Goal: Find specific page/section

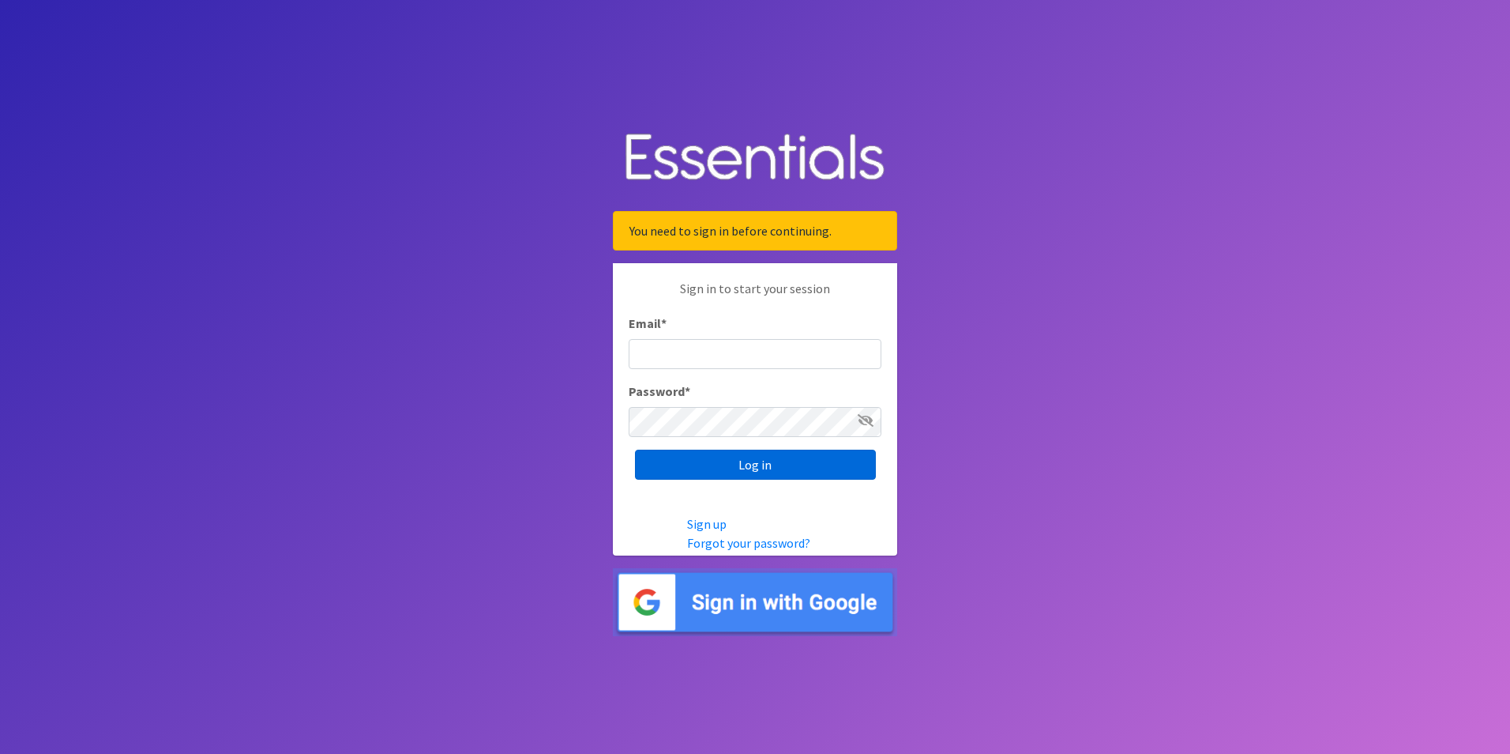
type input "[EMAIL_ADDRESS][DOMAIN_NAME]"
click at [703, 469] on input "Log in" at bounding box center [755, 465] width 241 height 30
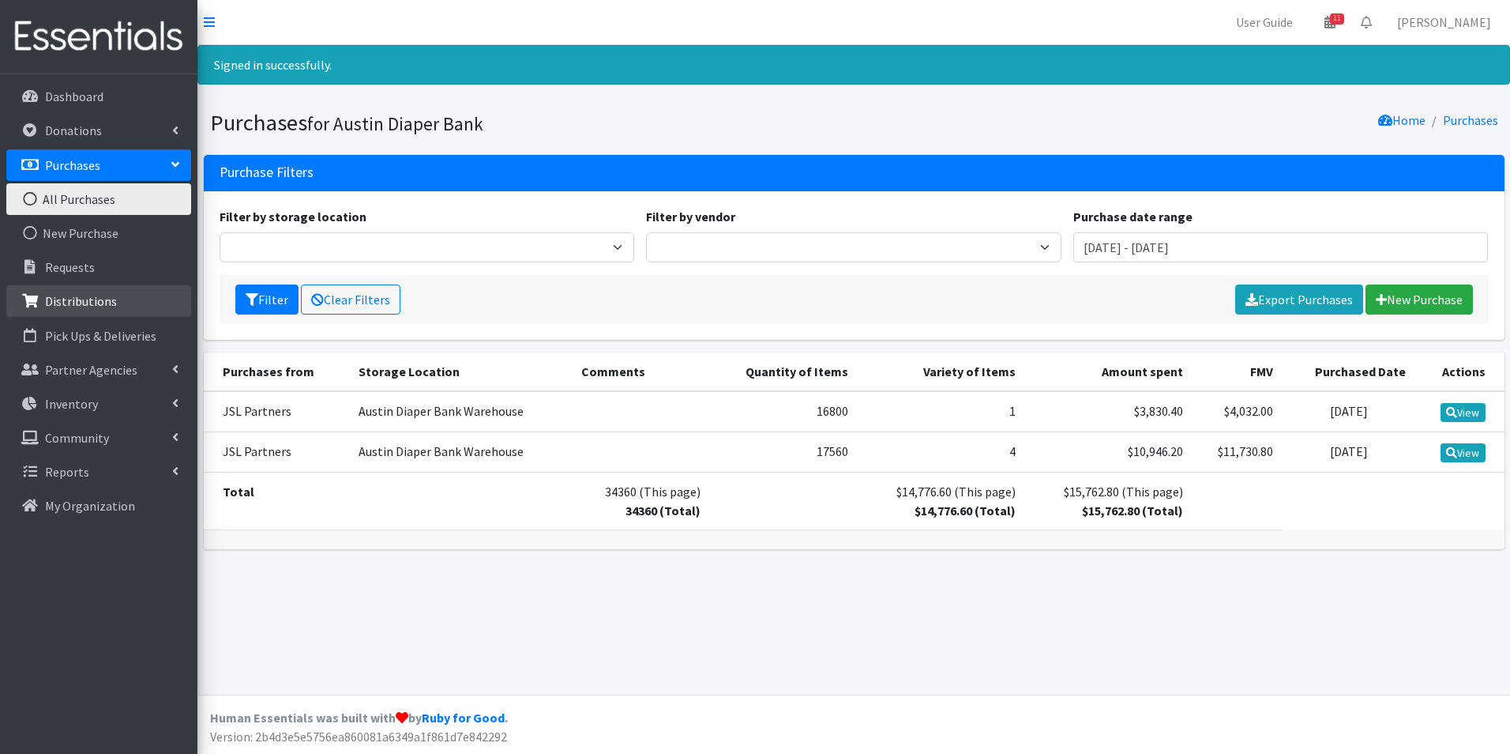
click at [32, 293] on link "Distributions" at bounding box center [98, 301] width 185 height 32
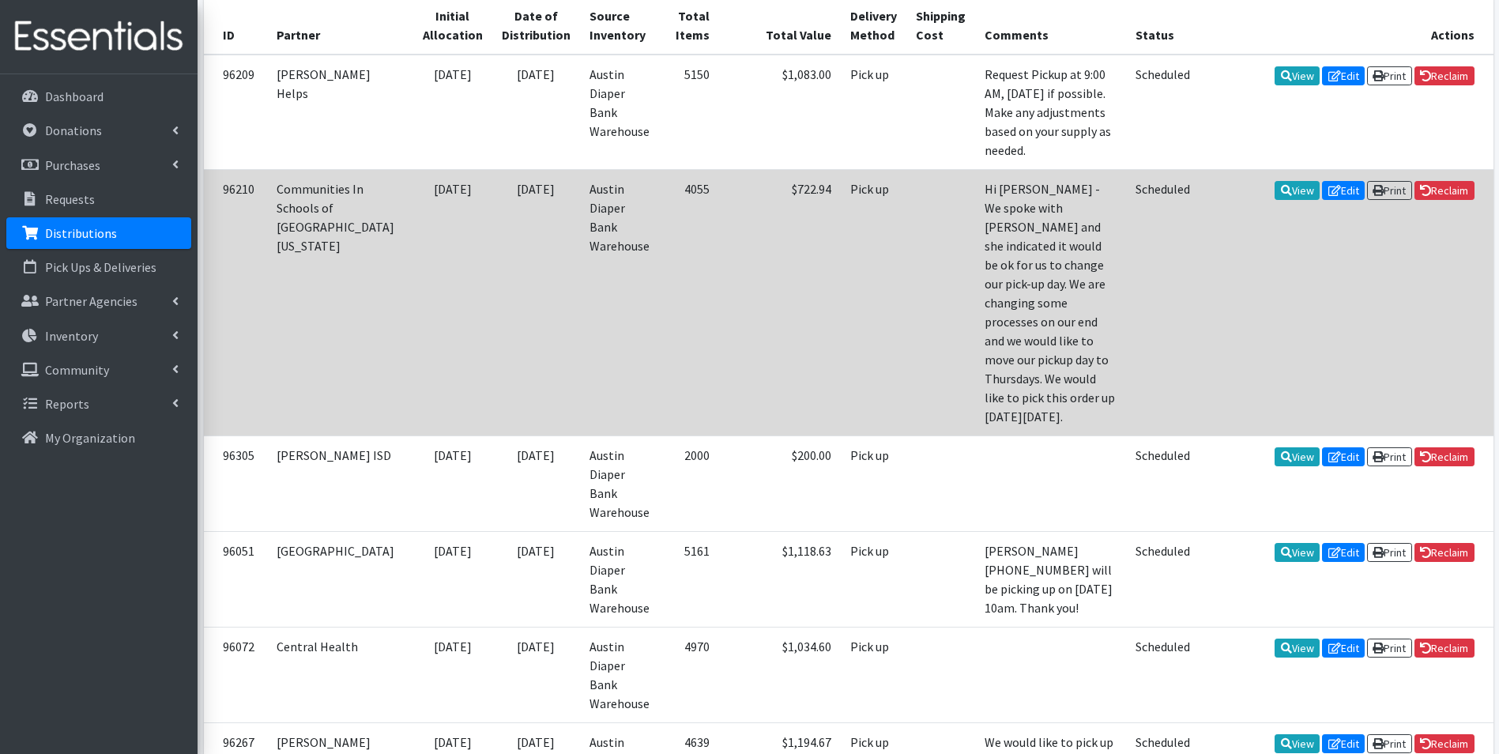
scroll to position [395, 0]
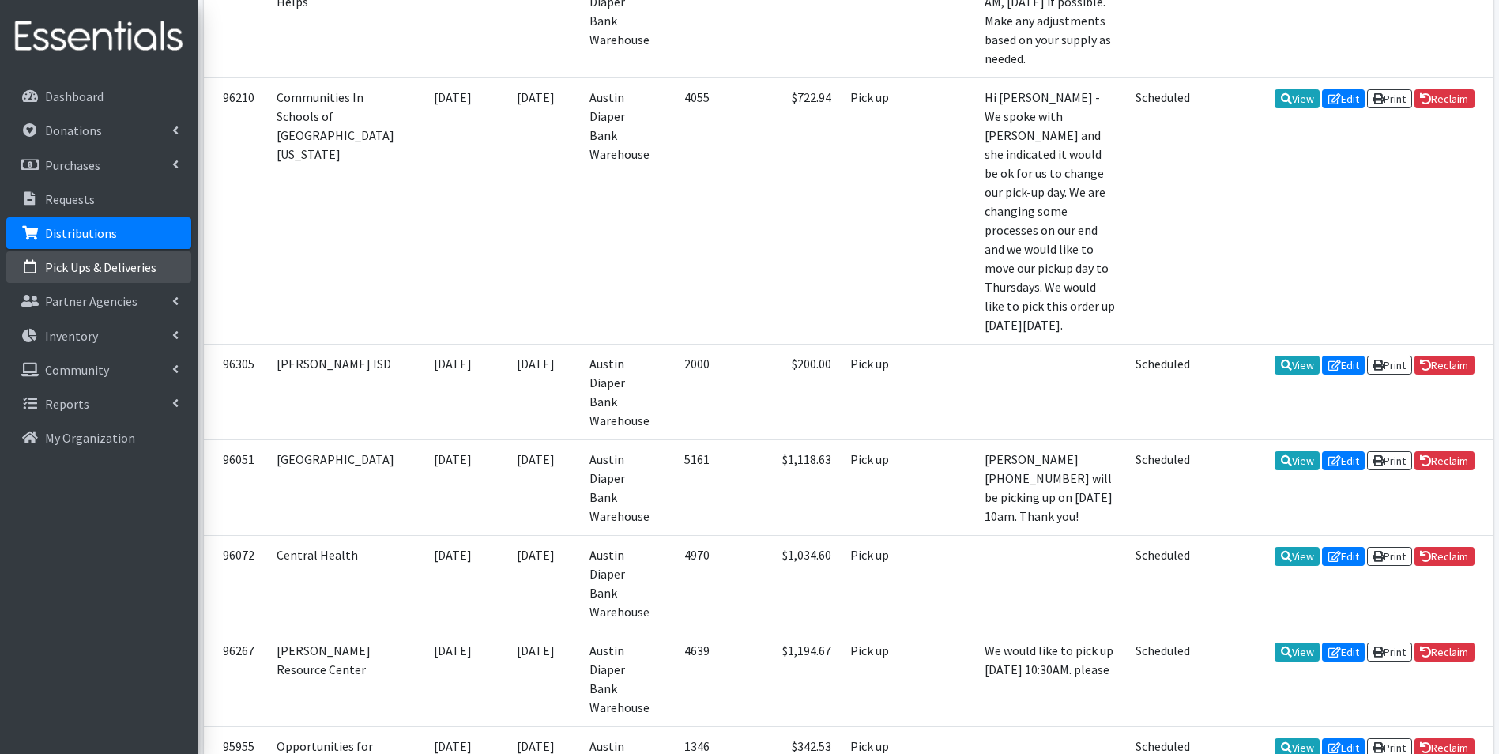
click at [93, 260] on p "Pick Ups & Deliveries" at bounding box center [100, 267] width 111 height 16
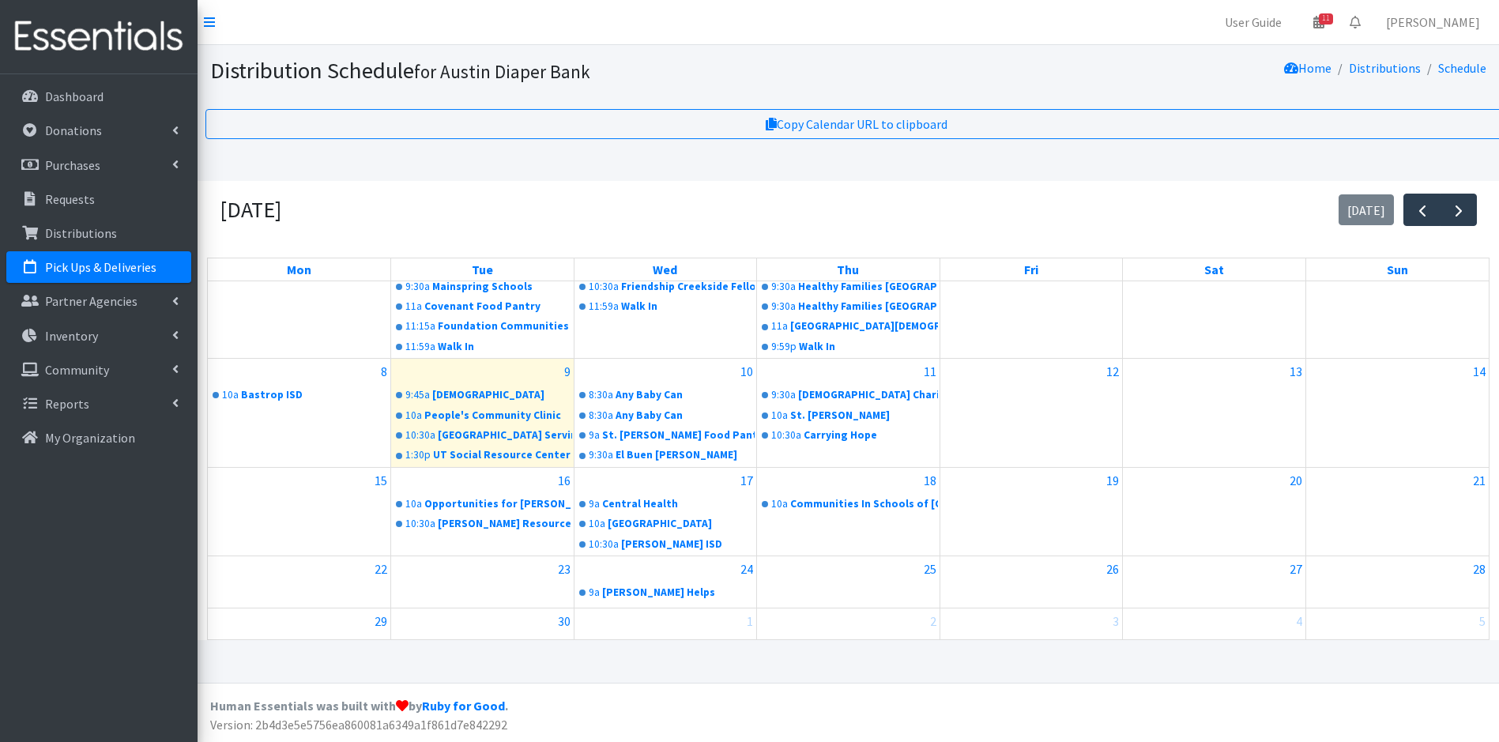
scroll to position [79, 0]
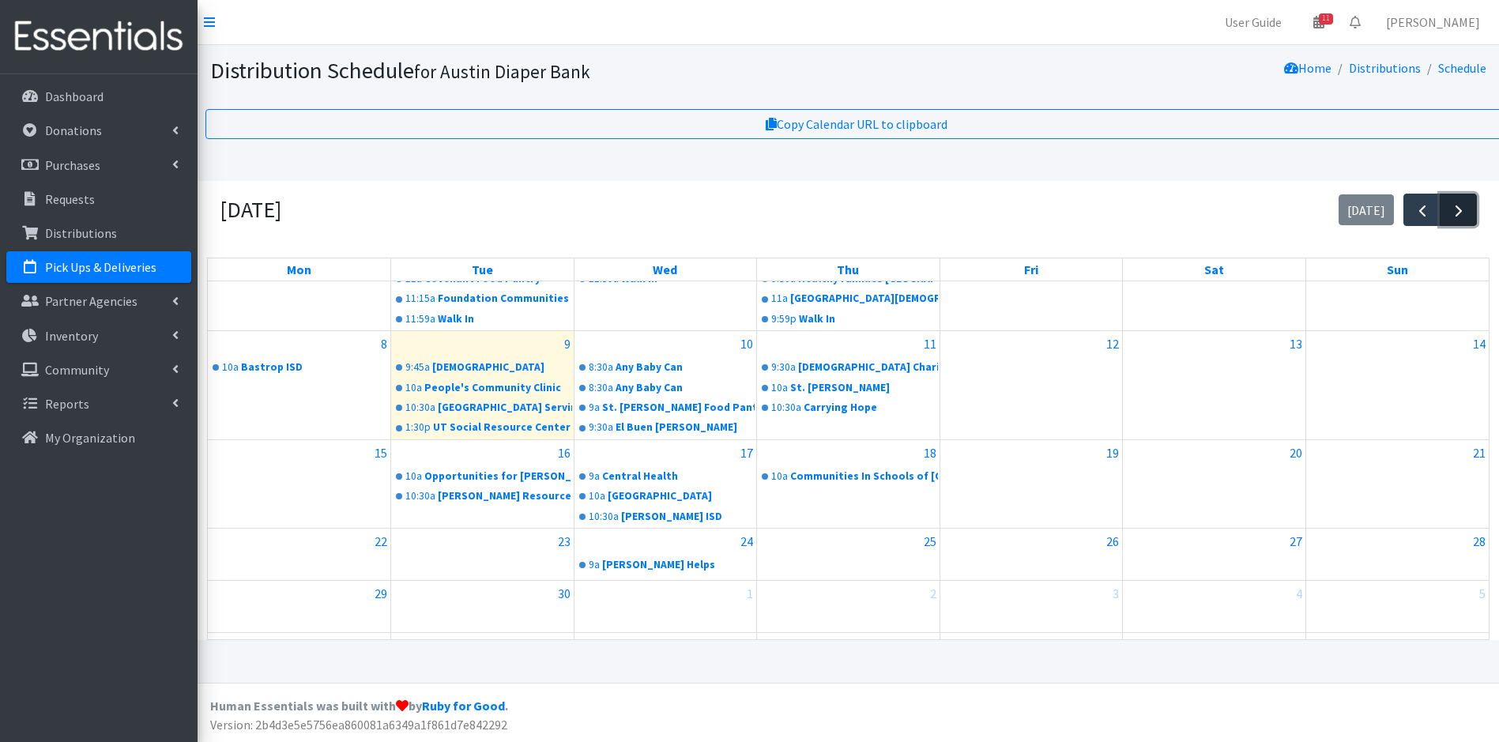
click at [1457, 213] on span "button" at bounding box center [1458, 210] width 19 height 19
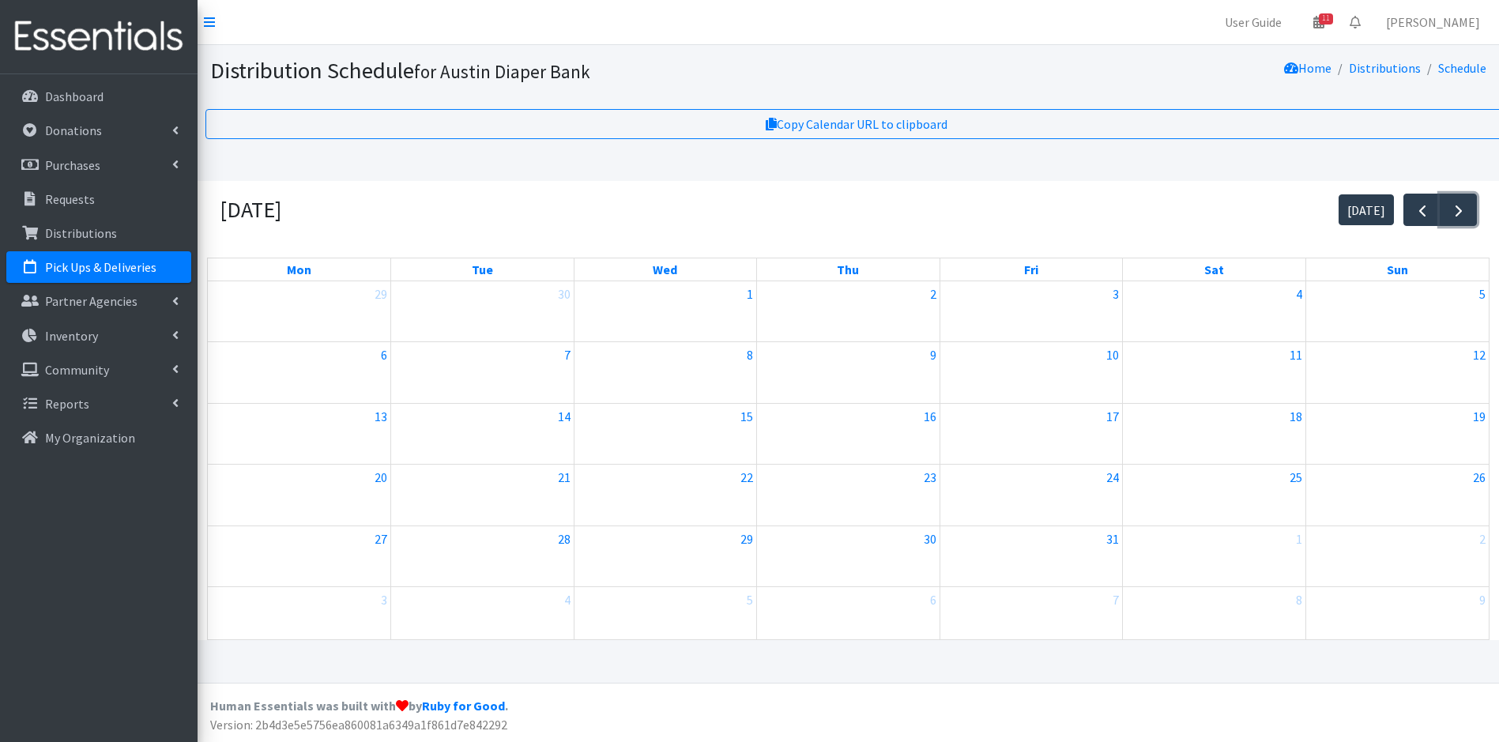
scroll to position [0, 0]
click at [1362, 451] on div at bounding box center [1397, 442] width 182 height 25
